Goal: Book appointment/travel/reservation

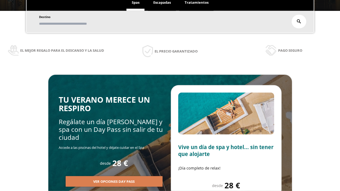
scroll to position [90, 0]
click at [162, 3] on span "Escapadas" at bounding box center [162, 2] width 18 height 5
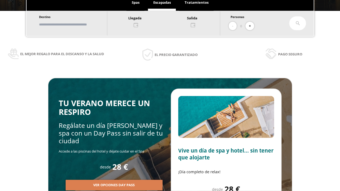
click at [75, 24] on input "text" at bounding box center [70, 24] width 66 height 9
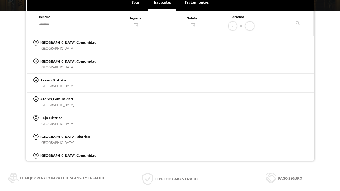
click at [169, 21] on div at bounding box center [163, 21] width 113 height 13
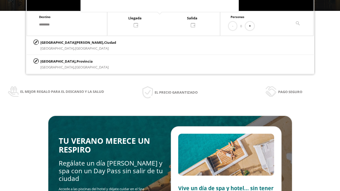
scroll to position [0, 0]
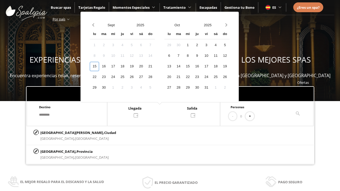
click at [118, 66] on div "17" at bounding box center [112, 66] width 9 height 9
click at [127, 66] on div "18" at bounding box center [122, 66] width 9 height 9
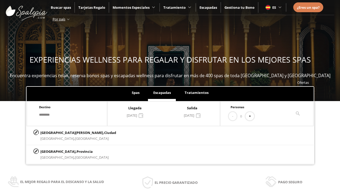
click at [251, 116] on button "+" at bounding box center [249, 116] width 9 height 9
click at [67, 132] on p "[GEOGRAPHIC_DATA][PERSON_NAME], [GEOGRAPHIC_DATA]" at bounding box center [78, 133] width 76 height 6
type input "**********"
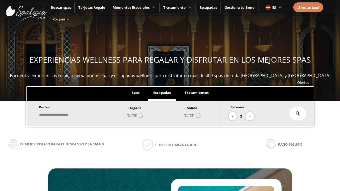
click at [298, 114] on icon at bounding box center [297, 114] width 4 height 4
